Goal: Transaction & Acquisition: Obtain resource

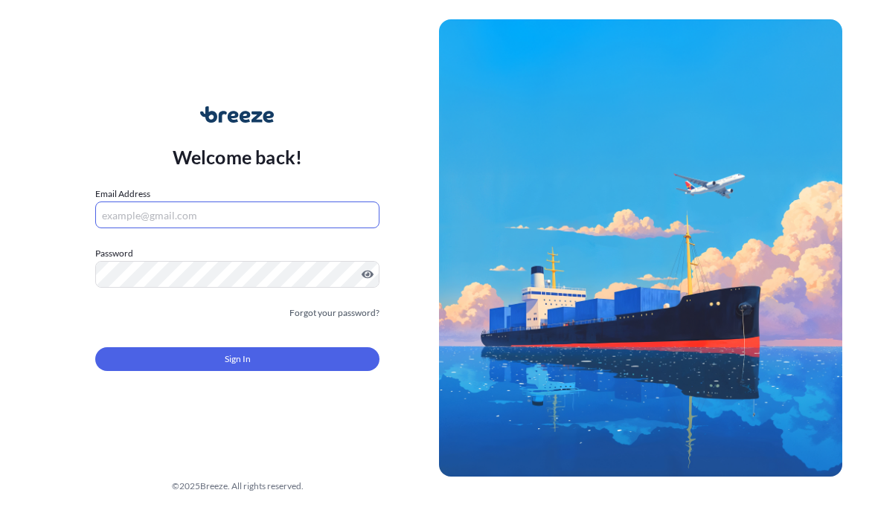
scroll to position [95, 0]
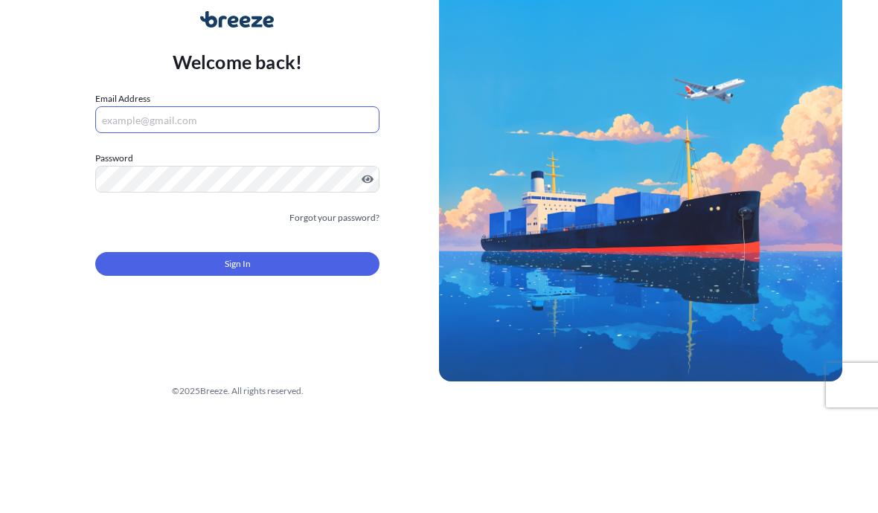
type input "[EMAIL_ADDRESS][DOMAIN_NAME]"
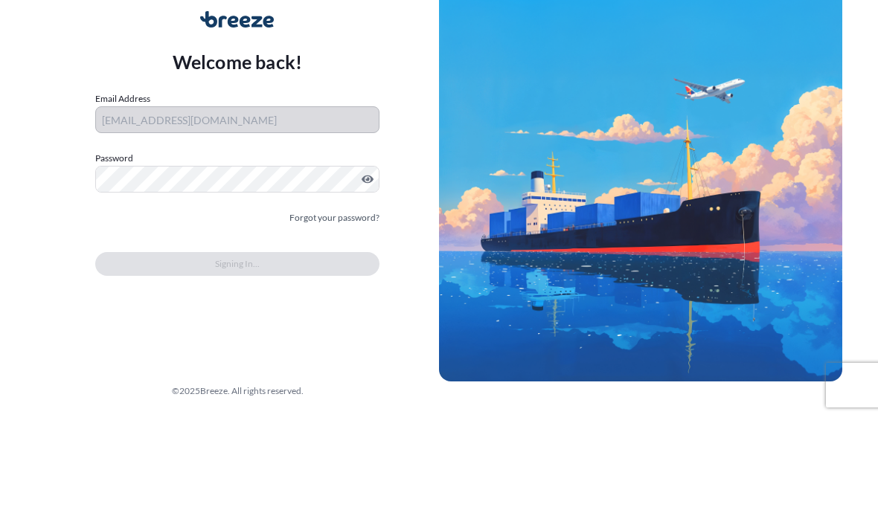
scroll to position [67, 0]
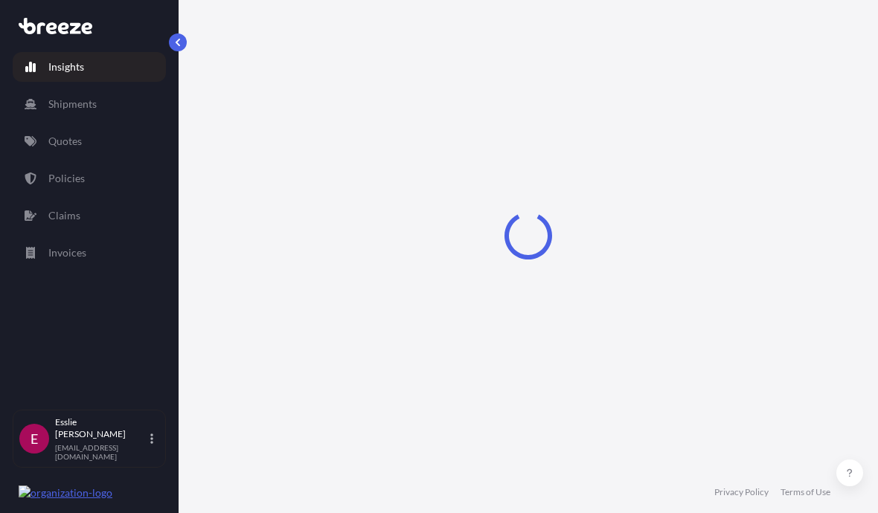
select select "2025"
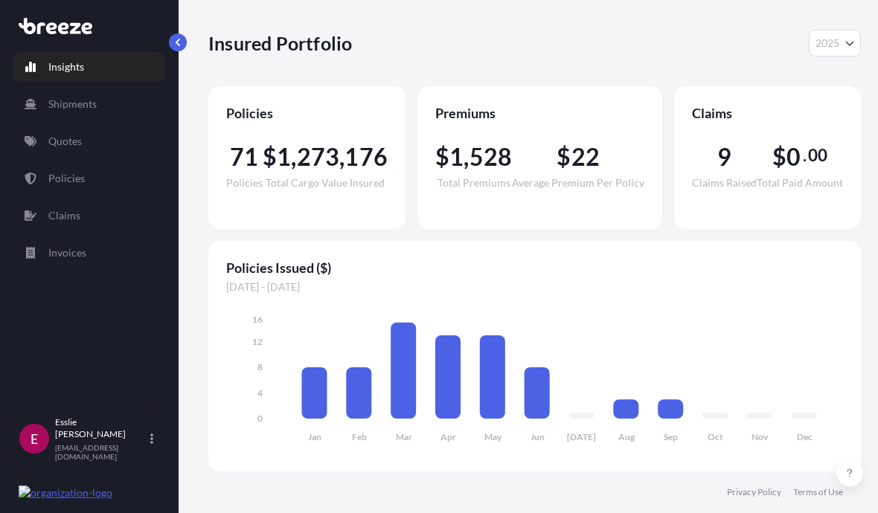
click at [98, 126] on link "Quotes" at bounding box center [89, 141] width 153 height 30
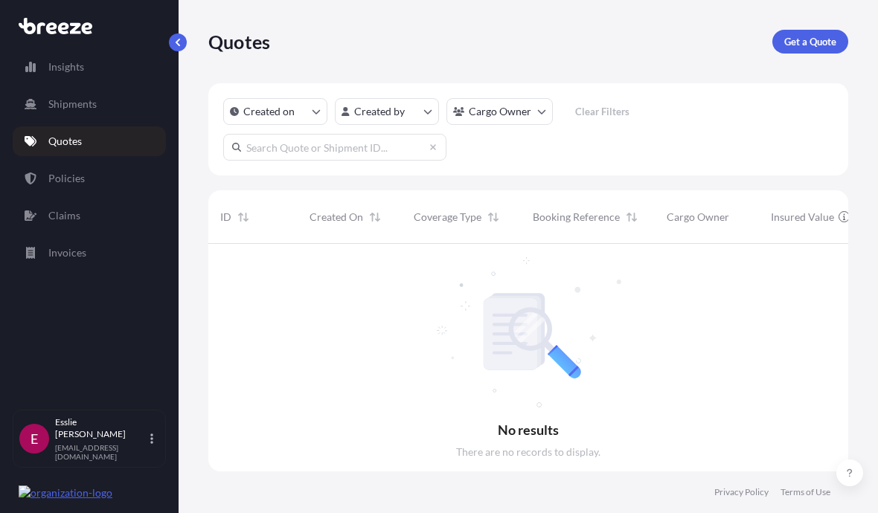
scroll to position [281, 640]
click at [829, 34] on p "Get a Quote" at bounding box center [810, 41] width 52 height 15
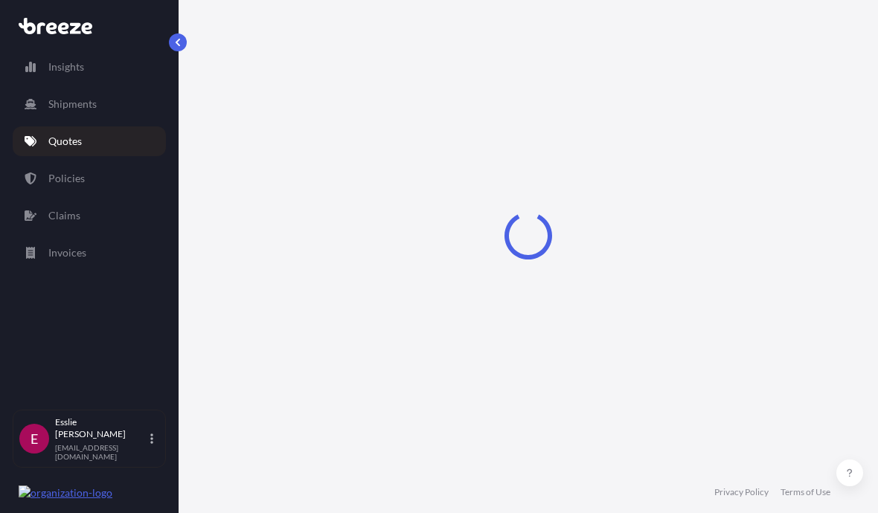
select select "Sea"
select select "1"
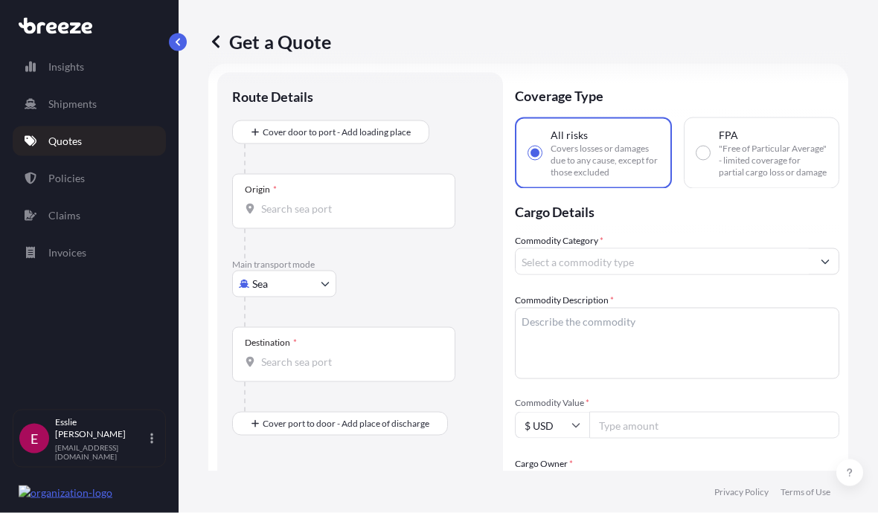
scroll to position [33, 0]
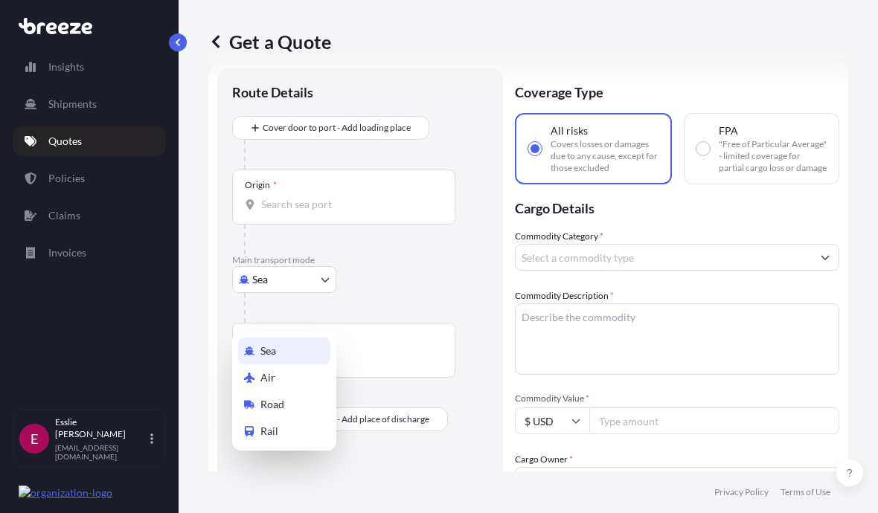
select select "Road"
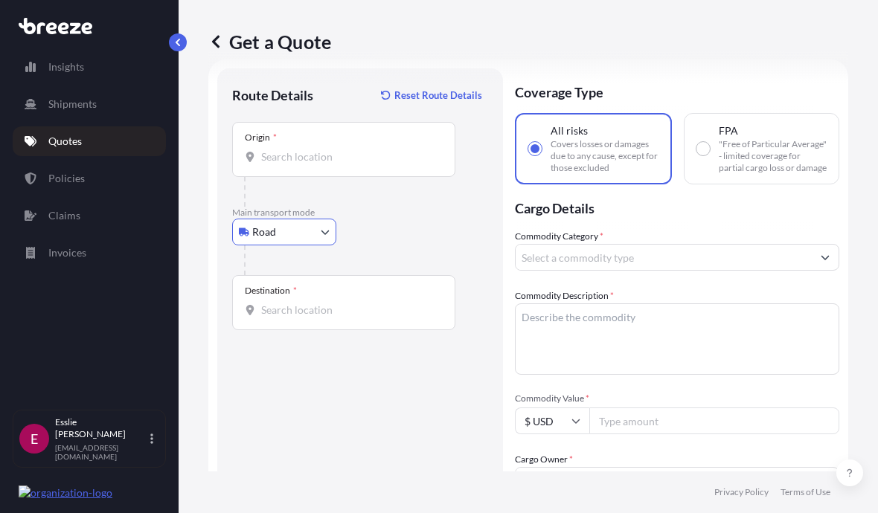
click at [353, 158] on input "Origin *" at bounding box center [349, 157] width 176 height 15
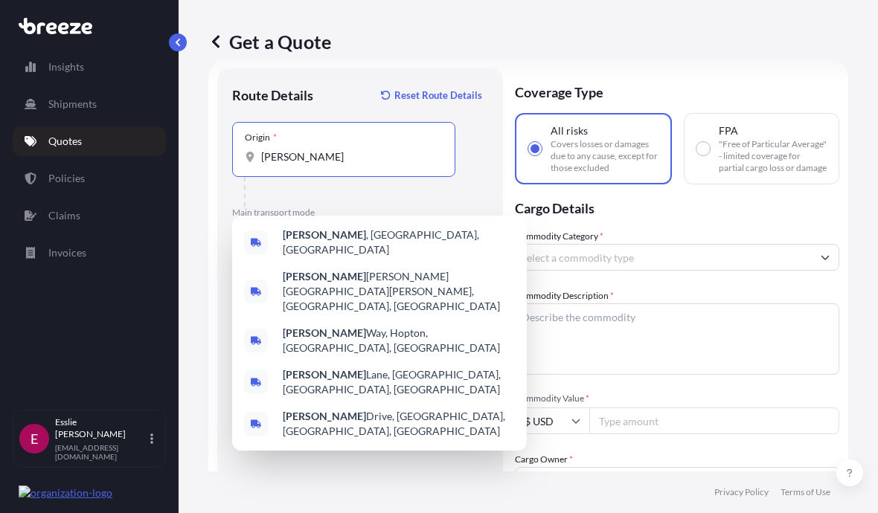
type input "[GEOGRAPHIC_DATA], [GEOGRAPHIC_DATA], [GEOGRAPHIC_DATA]"
click at [376, 222] on div "[GEOGRAPHIC_DATA] , [GEOGRAPHIC_DATA], [GEOGRAPHIC_DATA]" at bounding box center [379, 243] width 283 height 42
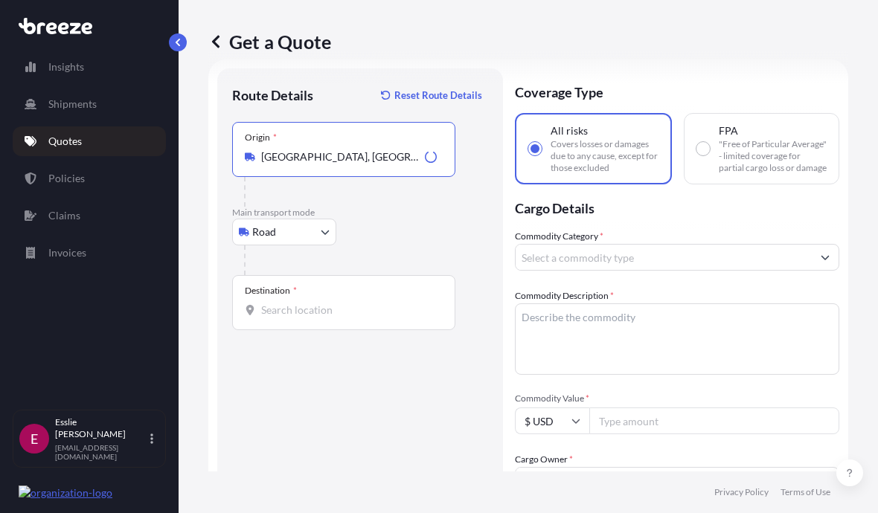
click at [325, 315] on input "Destination *" at bounding box center [349, 310] width 176 height 15
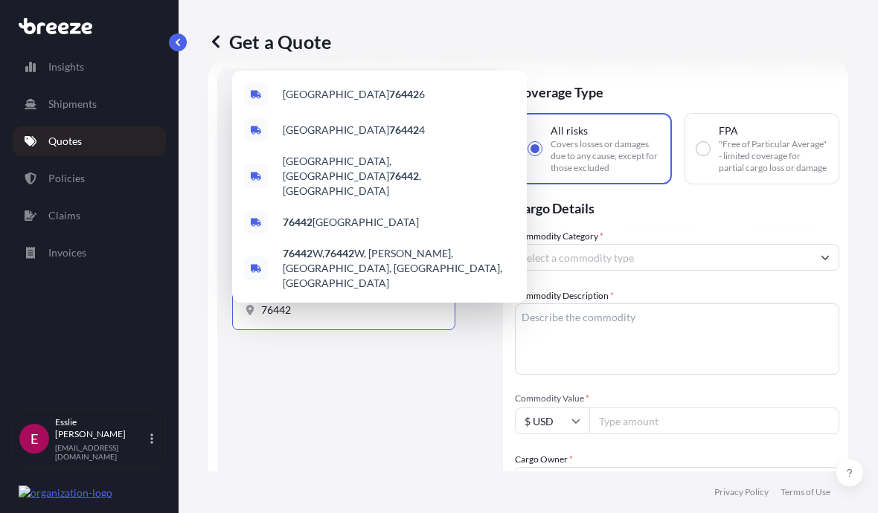
type input "[GEOGRAPHIC_DATA], TX 76442, [GEOGRAPHIC_DATA]"
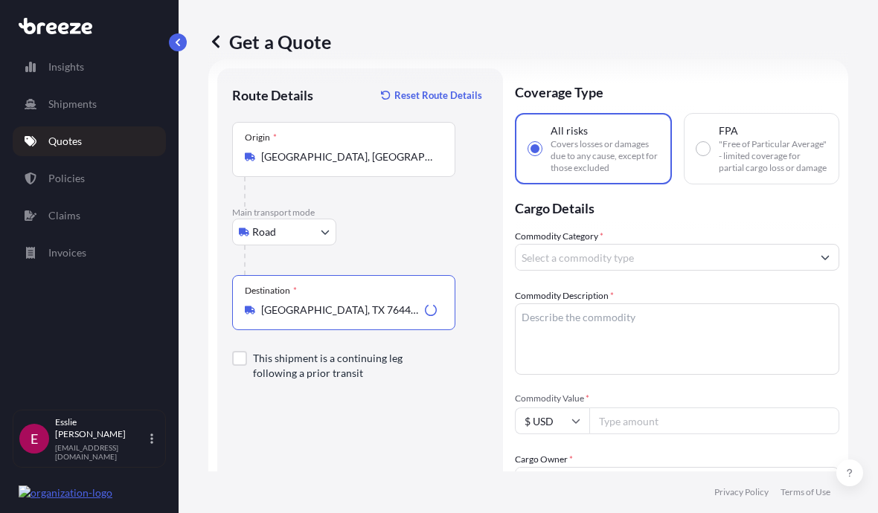
click at [753, 264] on input "Commodity Category *" at bounding box center [664, 257] width 296 height 27
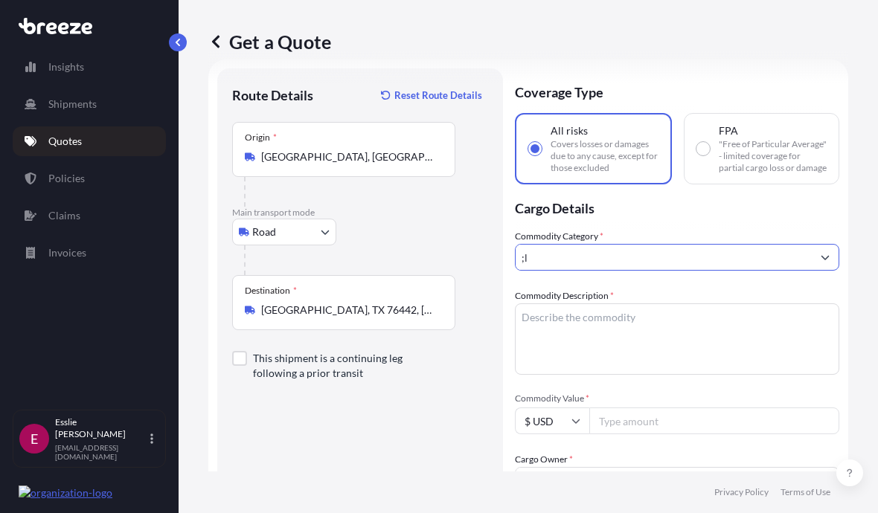
type input ";"
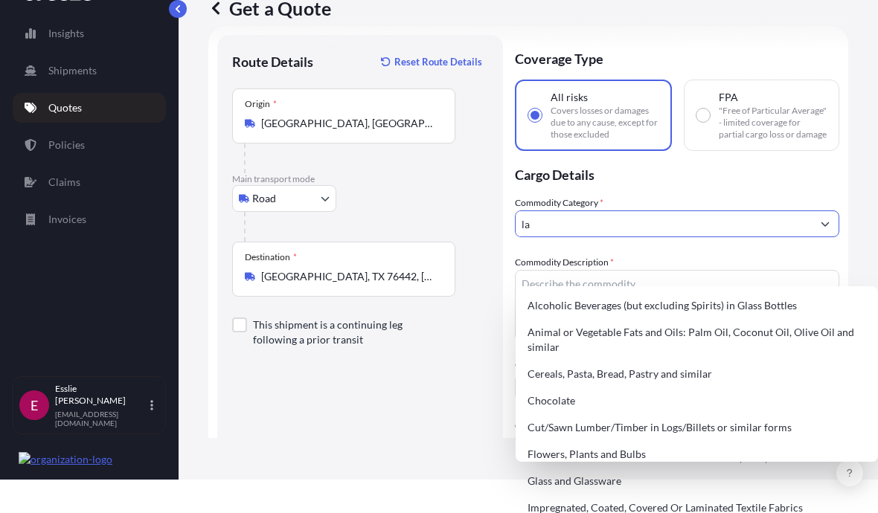
type input "l"
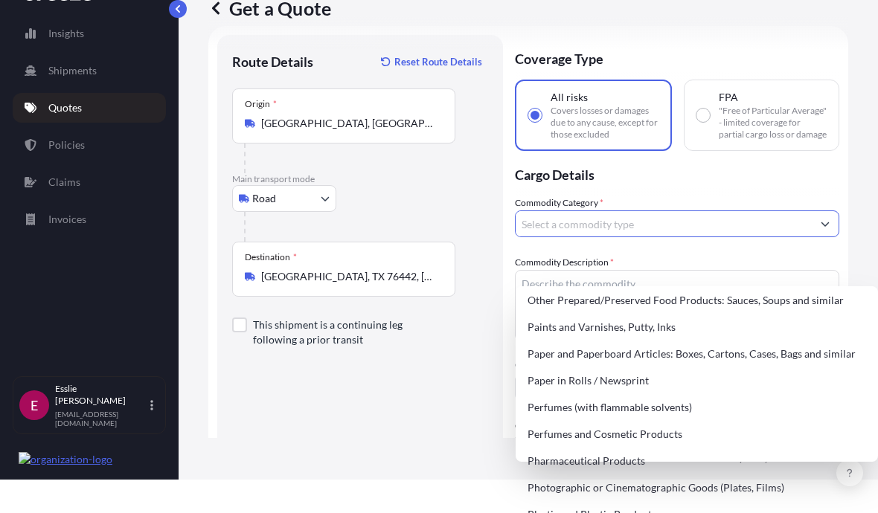
scroll to position [2611, 0]
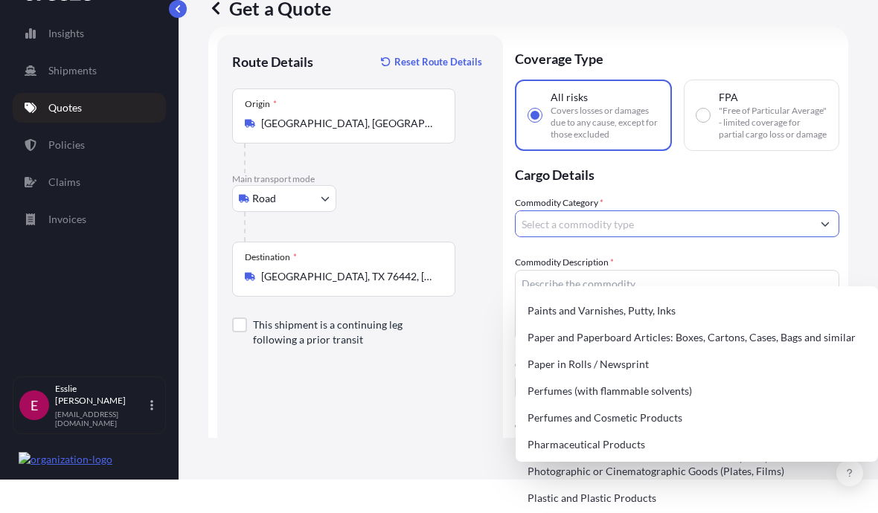
type input "Paper in Rolls / Newsprint"
click at [603, 351] on div "Paper in Rolls / Newsprint" at bounding box center [697, 364] width 350 height 27
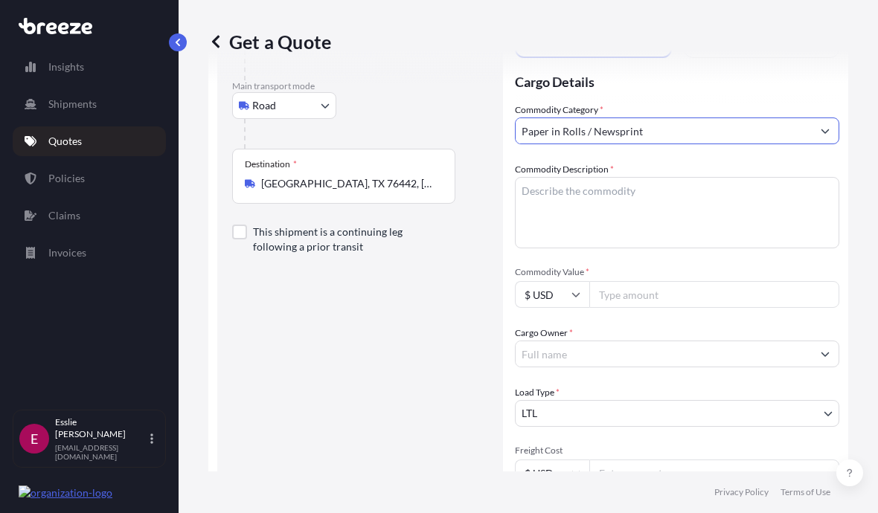
scroll to position [150, 0]
click at [744, 227] on textarea "Commodity Description *" at bounding box center [677, 212] width 324 height 71
type textarea "Labels"
click at [671, 306] on input "Commodity Value *" at bounding box center [714, 294] width 250 height 27
type input "15000"
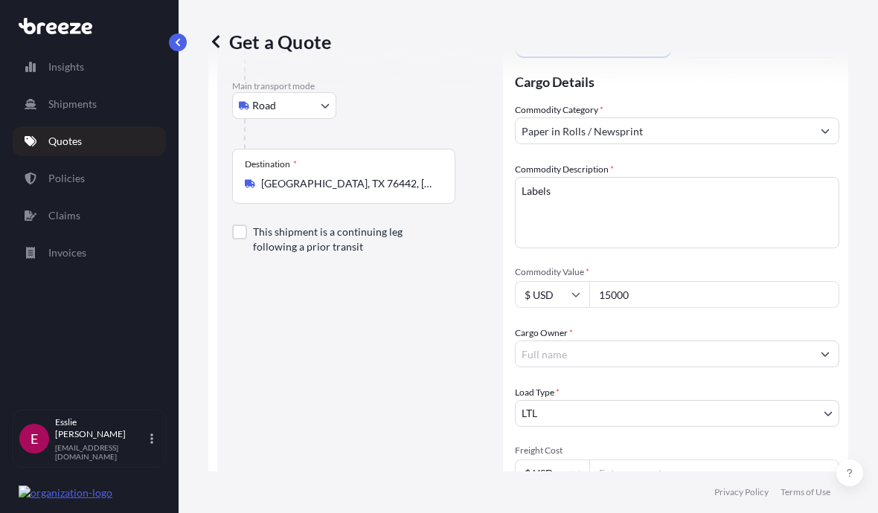
click at [786, 362] on input "Cargo Owner *" at bounding box center [664, 354] width 296 height 27
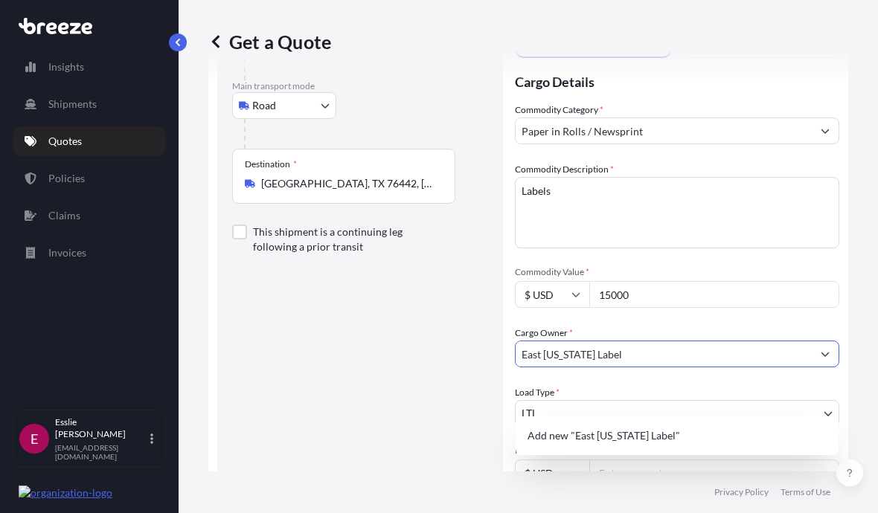
click at [697, 423] on div "Add new "East [US_STATE] Label"" at bounding box center [677, 436] width 311 height 27
click at [696, 423] on div "Add new "East [US_STATE] Label"" at bounding box center [677, 436] width 311 height 27
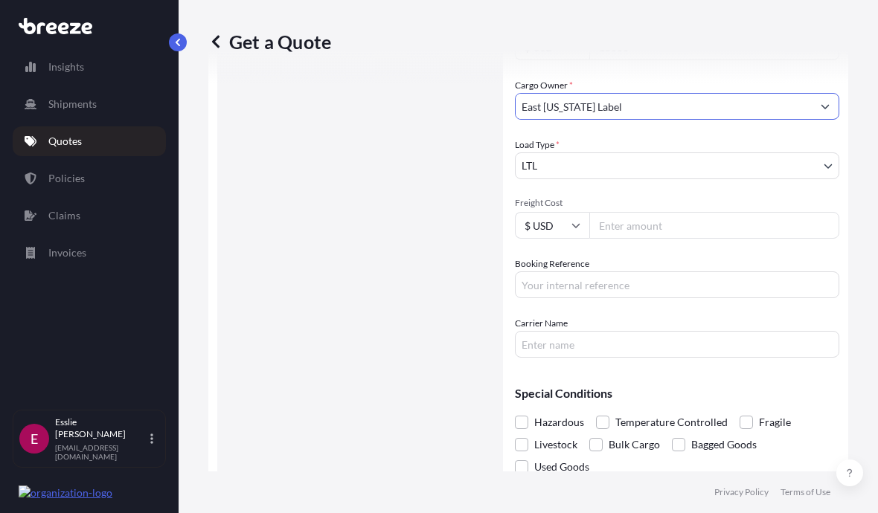
scroll to position [398, 0]
type input "East [US_STATE] Label"
click at [727, 239] on input "Freight Cost" at bounding box center [714, 225] width 250 height 27
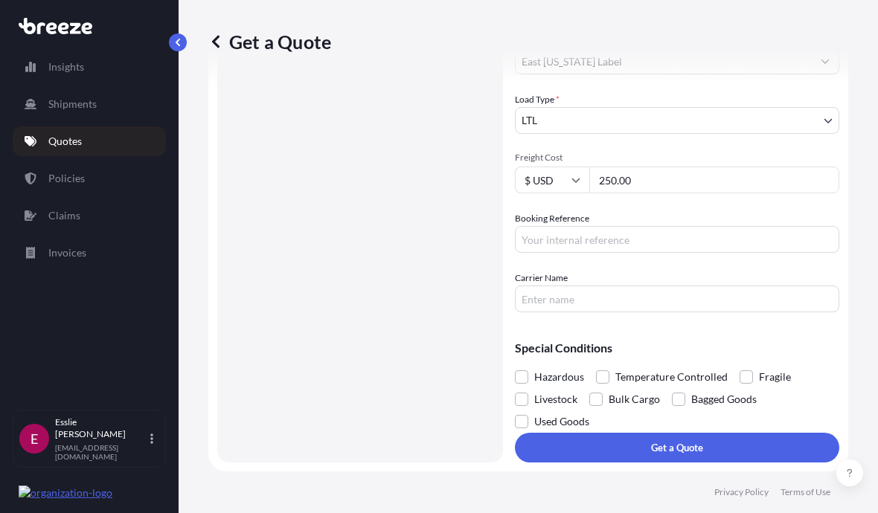
scroll to position [454, 0]
type input "250.00"
click at [798, 437] on button "Get a Quote" at bounding box center [677, 448] width 324 height 30
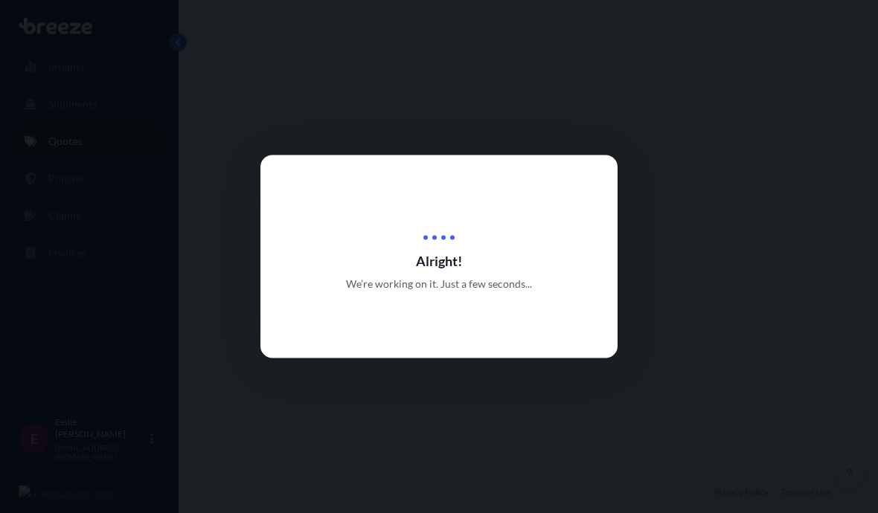
select select "Road"
select select "1"
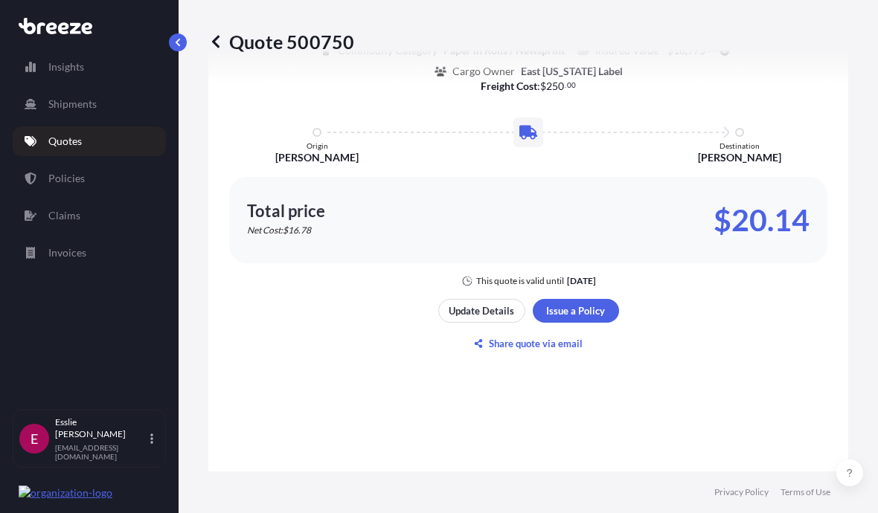
scroll to position [1434, 0]
